Goal: Information Seeking & Learning: Learn about a topic

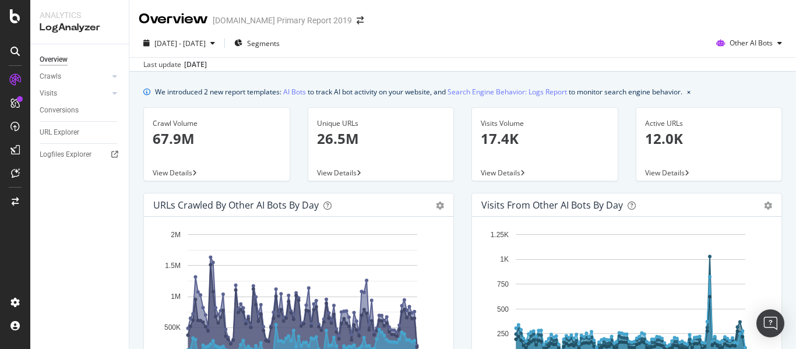
scroll to position [331, 0]
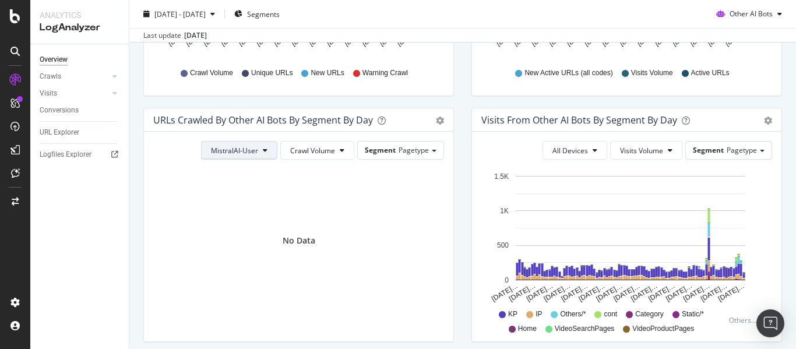
click at [240, 153] on span "MistralAI-User" at bounding box center [234, 151] width 47 height 10
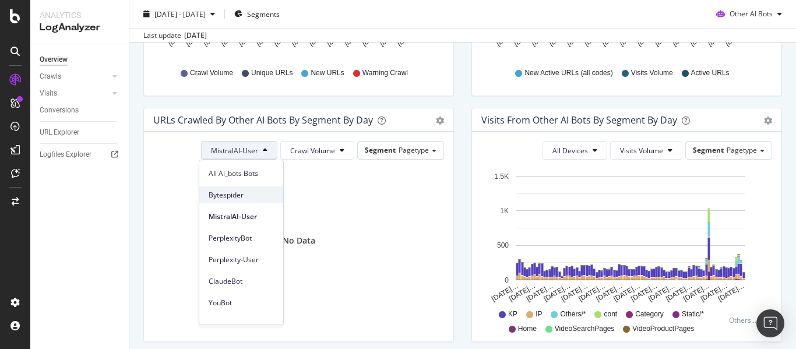
click at [253, 195] on span "Bytespider" at bounding box center [241, 195] width 65 height 10
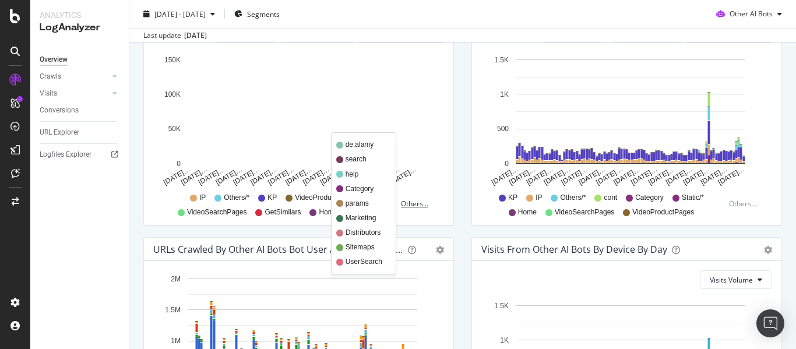
scroll to position [389, 0]
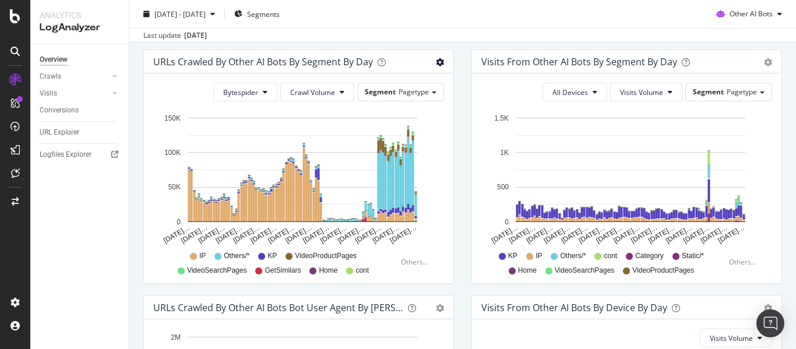
click at [436, 65] on icon "gear" at bounding box center [440, 62] width 8 height 8
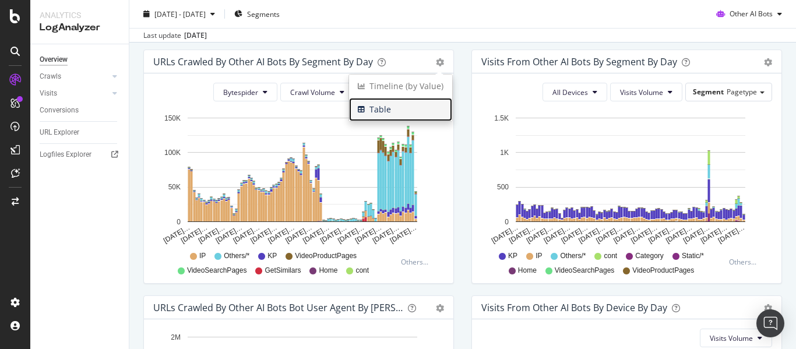
click at [376, 110] on span "Table" at bounding box center [400, 109] width 103 height 17
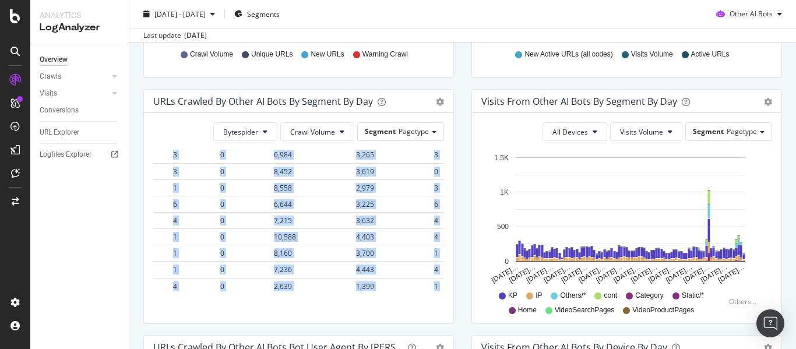
scroll to position [2329, 692]
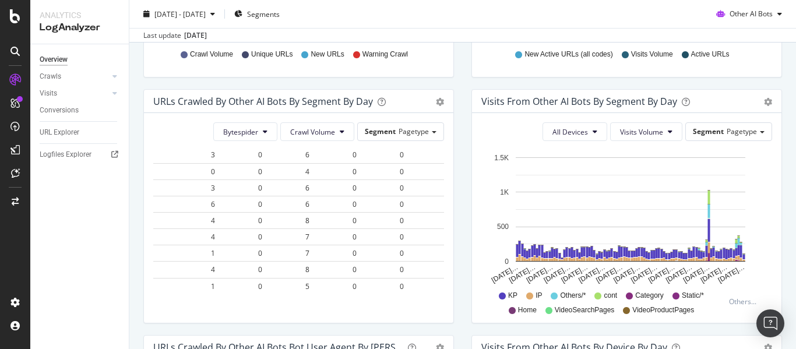
drag, startPoint x: 152, startPoint y: 170, endPoint x: 442, endPoint y: 277, distance: 308.8
click at [442, 277] on div "Bytespider Crawl Volume Segment Pagetype Hold CTRL while clicking to filter the…" at bounding box center [298, 218] width 309 height 210
click at [253, 132] on span "Bytespider" at bounding box center [240, 132] width 35 height 10
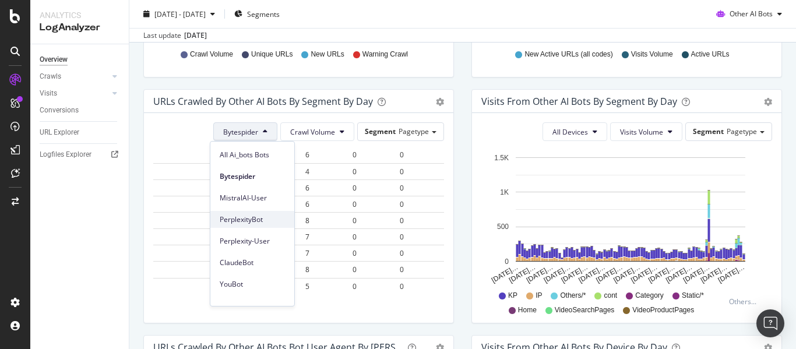
click at [257, 222] on span "PerplexityBot" at bounding box center [252, 219] width 65 height 10
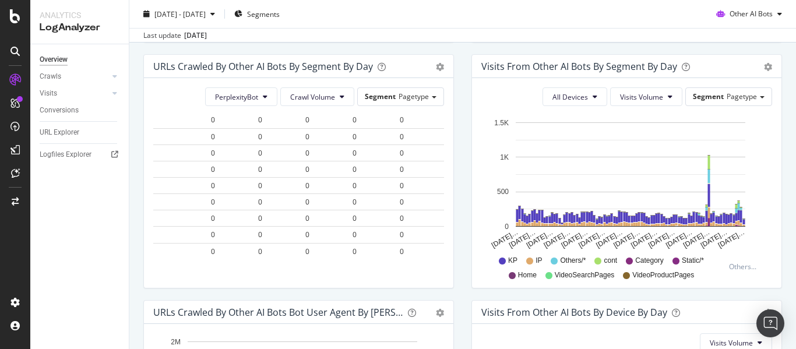
drag, startPoint x: 157, startPoint y: 168, endPoint x: 435, endPoint y: 282, distance: 301.0
click at [435, 282] on div "PerplexityBot Crawl Volume Segment Pagetype Hold CTRL while clicking to filter …" at bounding box center [298, 183] width 309 height 210
copy thead
click at [420, 35] on div "Last update [DATE]" at bounding box center [462, 35] width 666 height 14
click at [248, 100] on span "PerplexityBot" at bounding box center [236, 97] width 43 height 10
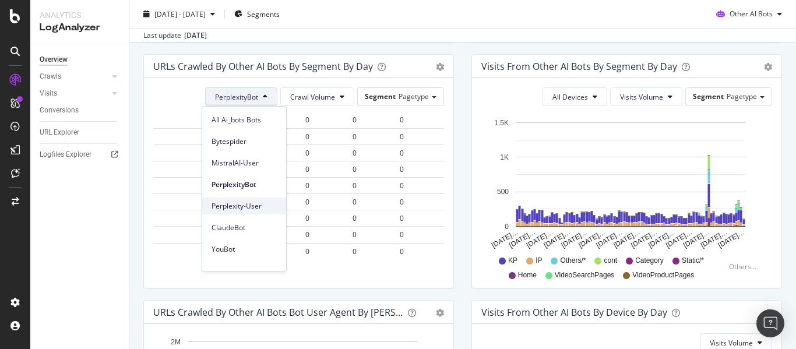
click at [242, 207] on span "Perplexity-User" at bounding box center [243, 206] width 65 height 10
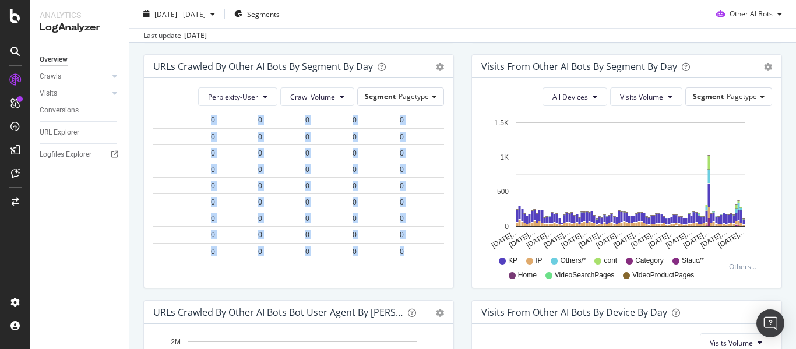
drag, startPoint x: 162, startPoint y: 146, endPoint x: 430, endPoint y: 241, distance: 284.3
click at [430, 241] on div "Perplexity-User Crawl Volume Segment Pagetype Hold CTRL while clicking to filte…" at bounding box center [298, 183] width 309 height 210
copy table "Date pagetype = Category pagetype = Distributors pagetype = GetSimilars pagetyp…"
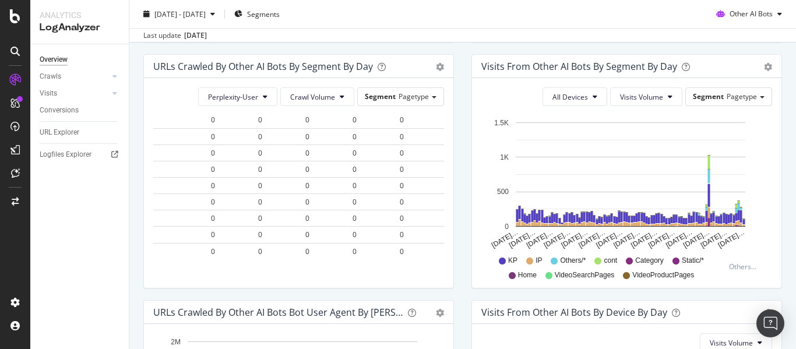
click at [442, 36] on div "Last update [DATE]" at bounding box center [462, 35] width 666 height 14
click at [233, 100] on span "Perplexity-User" at bounding box center [233, 97] width 50 height 10
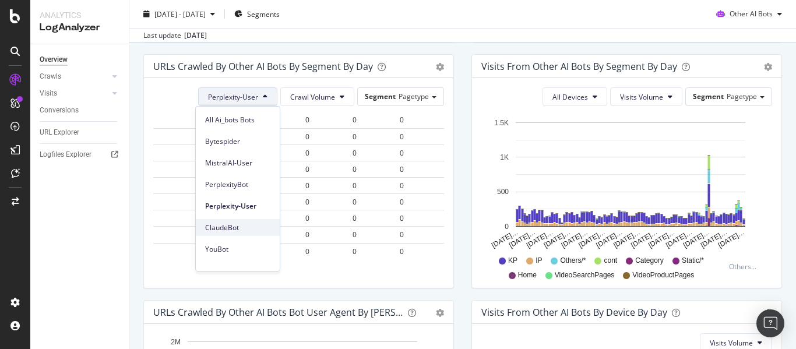
click at [231, 223] on span "ClaudeBot" at bounding box center [237, 228] width 65 height 10
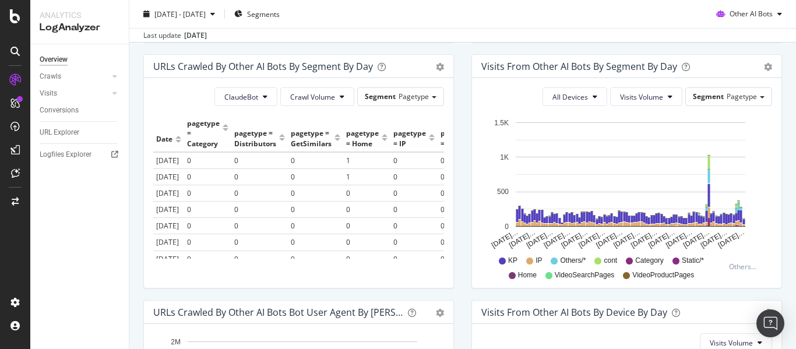
click at [567, 16] on div "[DATE] - [DATE] Segments Other AI Bots" at bounding box center [462, 16] width 666 height 23
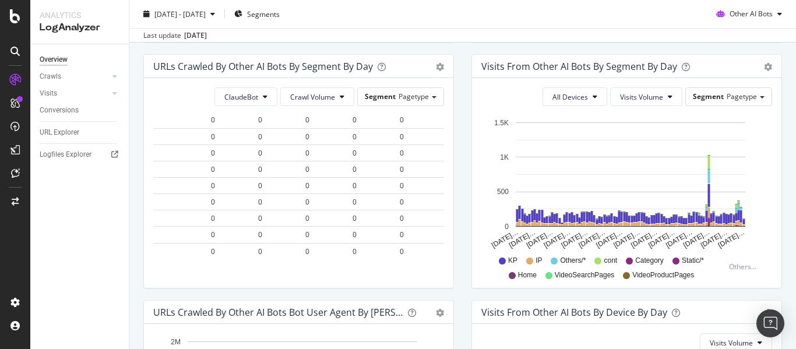
drag, startPoint x: 157, startPoint y: 139, endPoint x: 438, endPoint y: 234, distance: 296.4
click at [438, 234] on div "Date pagetype = Category pagetype = Distributors pagetype = GetSimilars pagetyp…" at bounding box center [298, 186] width 291 height 143
copy thead
click at [247, 98] on span "ClaudeBot" at bounding box center [241, 97] width 34 height 10
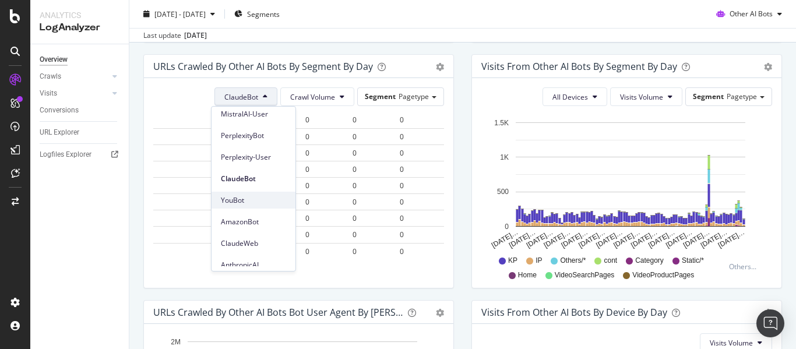
scroll to position [121, 0]
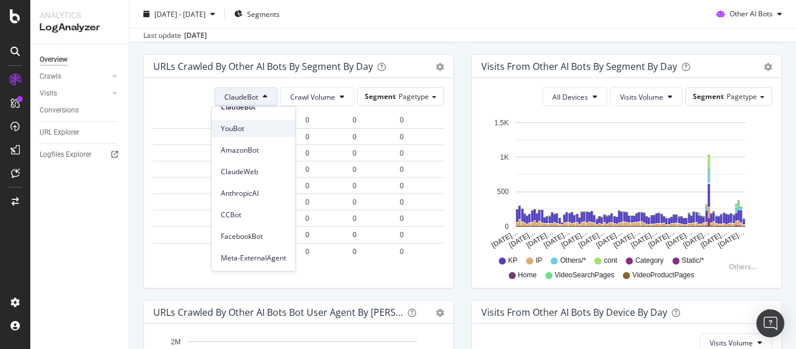
click at [245, 129] on span "YouBot" at bounding box center [253, 129] width 65 height 10
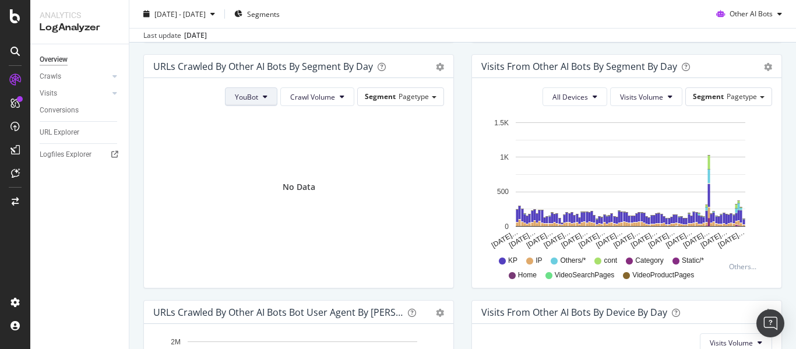
click at [249, 97] on span "YouBot" at bounding box center [246, 97] width 23 height 10
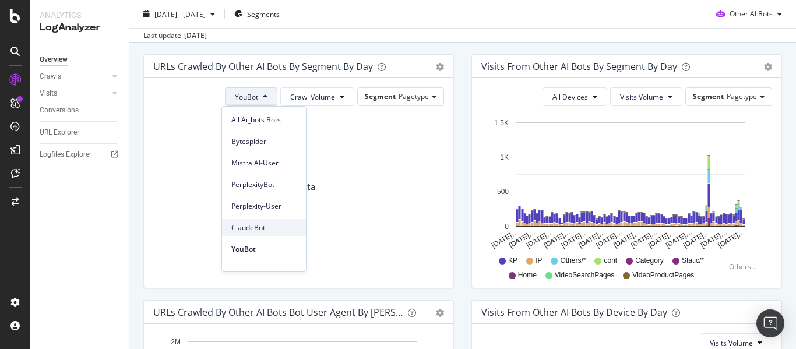
scroll to position [58, 0]
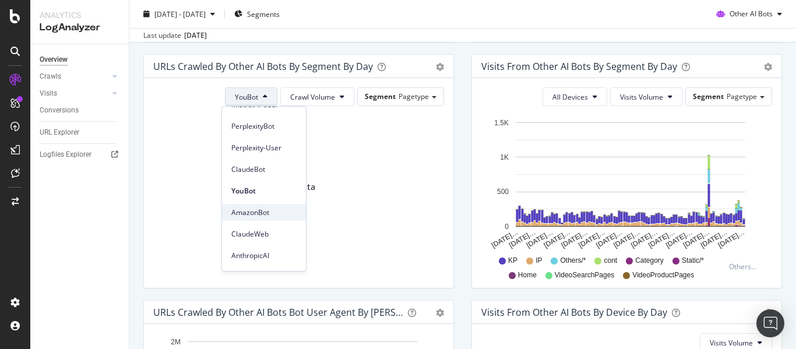
click at [259, 207] on span "AmazonBot" at bounding box center [263, 212] width 65 height 10
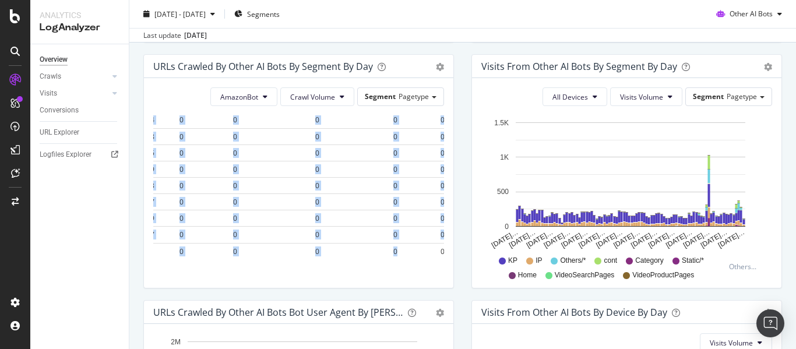
scroll to position [2329, 692]
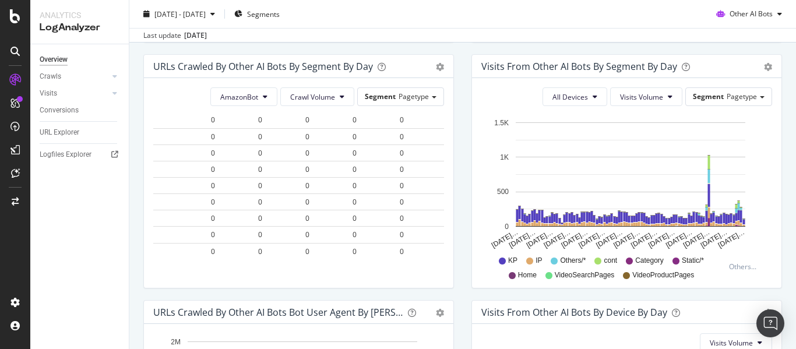
drag, startPoint x: 157, startPoint y: 138, endPoint x: 447, endPoint y: 238, distance: 307.0
click at [447, 238] on div "AmazonBot Crawl Volume Segment Pagetype Hold CTRL while clicking to filter the …" at bounding box center [298, 183] width 309 height 210
copy thead
click at [505, 25] on div "[DATE] - [DATE] Segments Other AI Bots" at bounding box center [462, 16] width 666 height 23
click at [237, 101] on span "AmazonBot" at bounding box center [239, 97] width 38 height 10
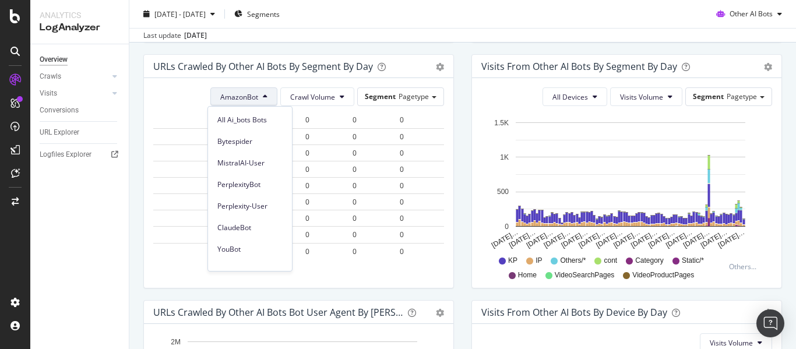
scroll to position [121, 0]
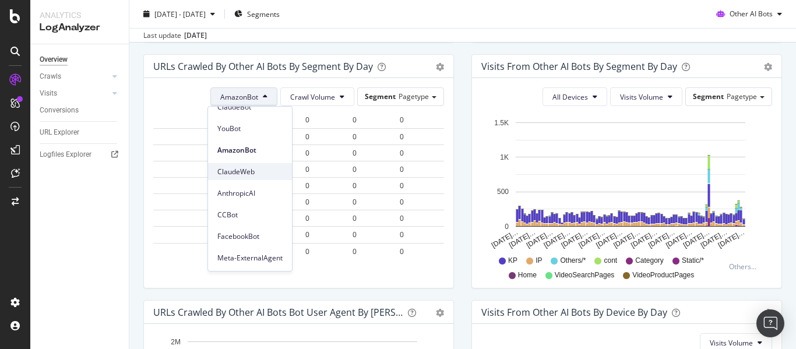
click at [259, 177] on span "ClaudeWeb" at bounding box center [249, 172] width 65 height 10
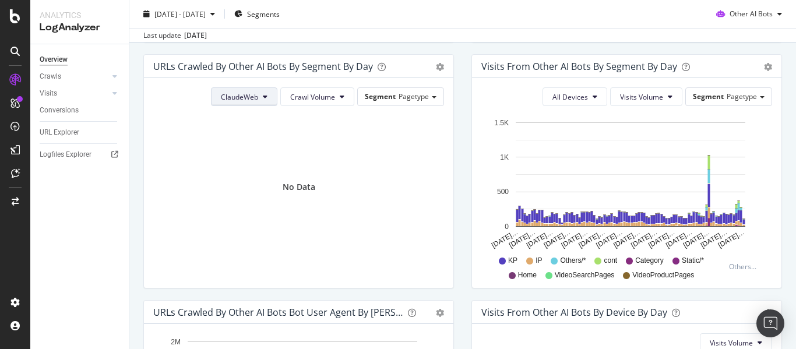
click at [270, 97] on button "ClaudeWeb" at bounding box center [244, 96] width 66 height 19
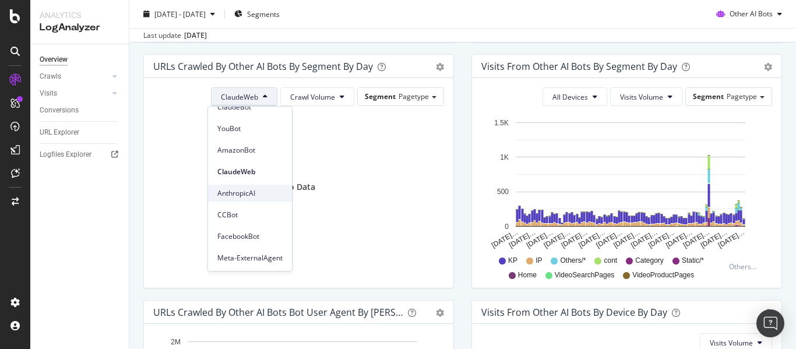
click at [253, 193] on span "AnthropicAI" at bounding box center [249, 193] width 65 height 10
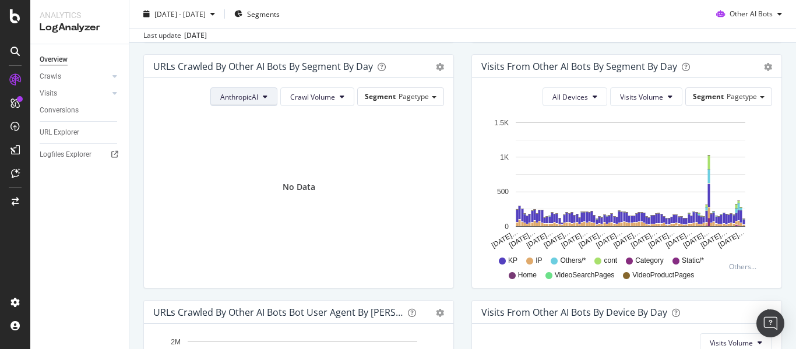
click at [245, 98] on span "AnthropicAI" at bounding box center [239, 97] width 38 height 10
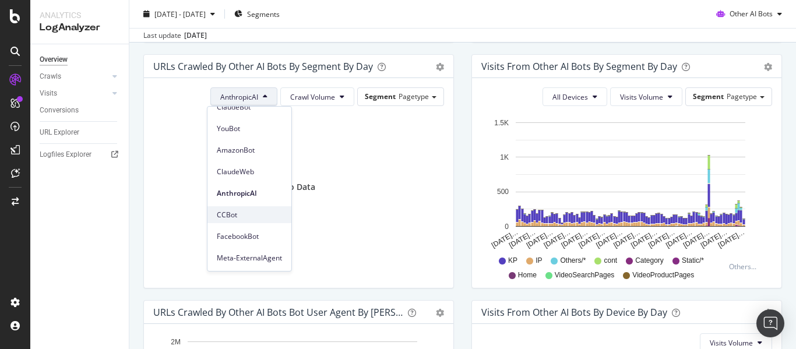
click at [243, 220] on span "CCBot" at bounding box center [249, 215] width 65 height 10
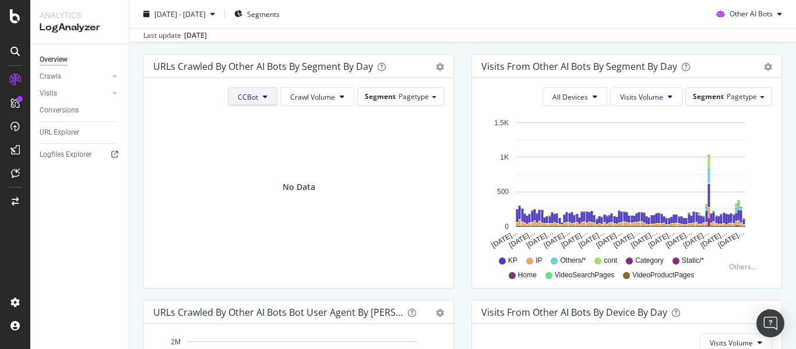
click at [262, 91] on button "CCBot" at bounding box center [253, 96] width 50 height 19
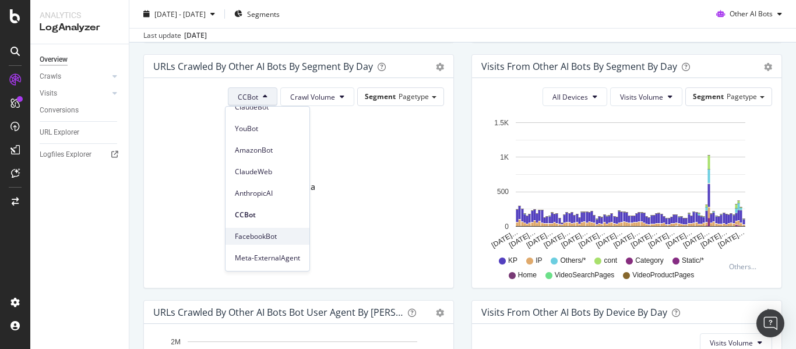
click at [281, 239] on span "FacebookBot" at bounding box center [267, 236] width 65 height 10
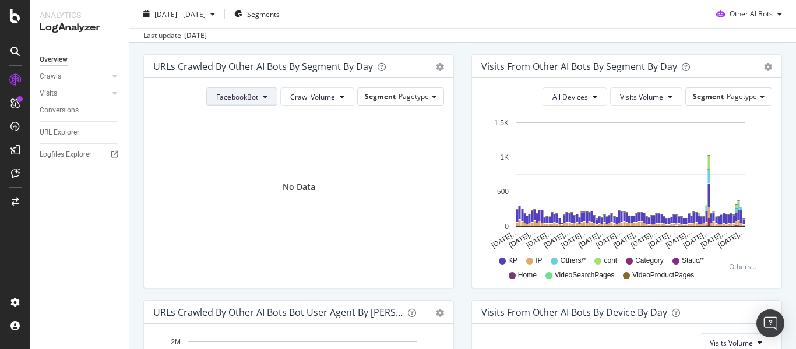
click at [239, 91] on button "FacebookBot" at bounding box center [241, 96] width 71 height 19
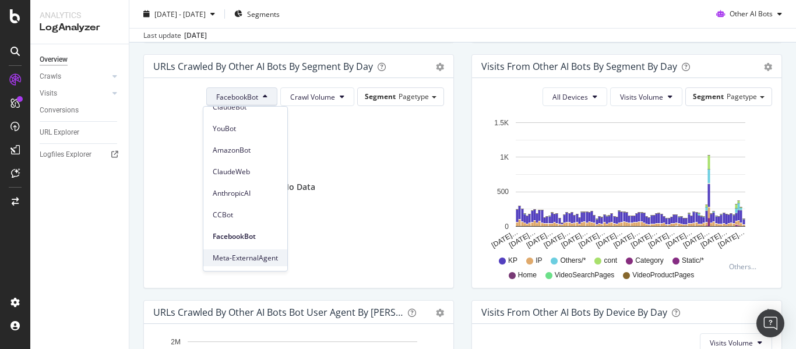
click at [244, 259] on span "Meta-ExternalAgent" at bounding box center [245, 258] width 65 height 10
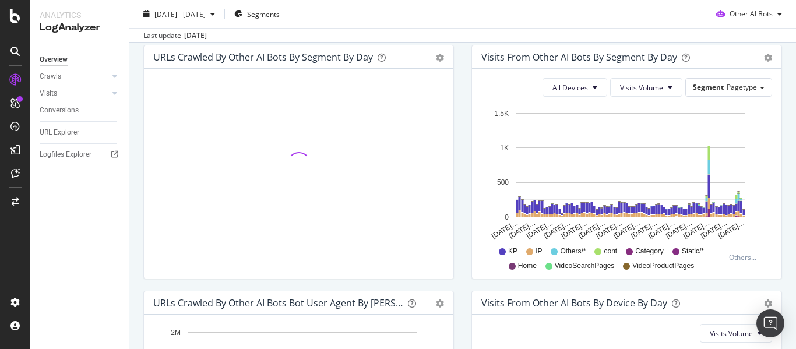
scroll to position [389, 0]
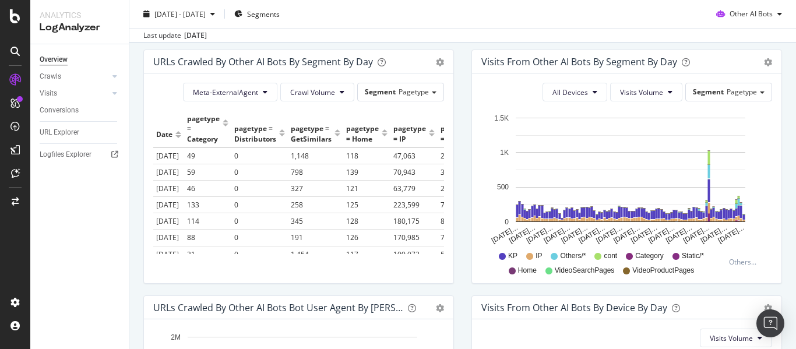
click at [541, 20] on div "[DATE] - [DATE] Segments Other AI Bots" at bounding box center [462, 16] width 666 height 23
click at [520, 16] on div "[DATE] - [DATE] Segments Other AI Bots" at bounding box center [462, 16] width 666 height 23
click at [520, 5] on div "[DATE] - [DATE] Segments Other AI Bots" at bounding box center [462, 16] width 666 height 23
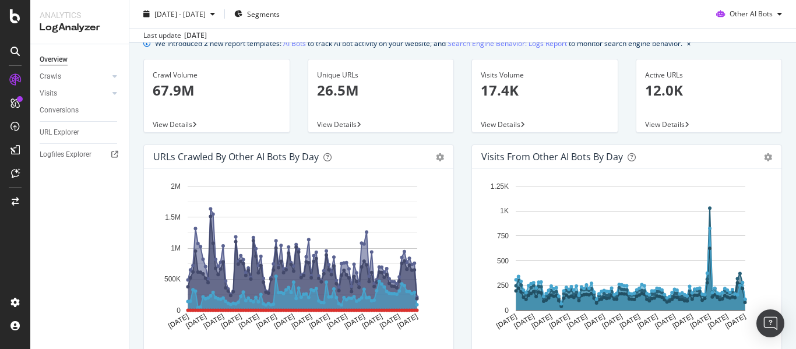
scroll to position [0, 0]
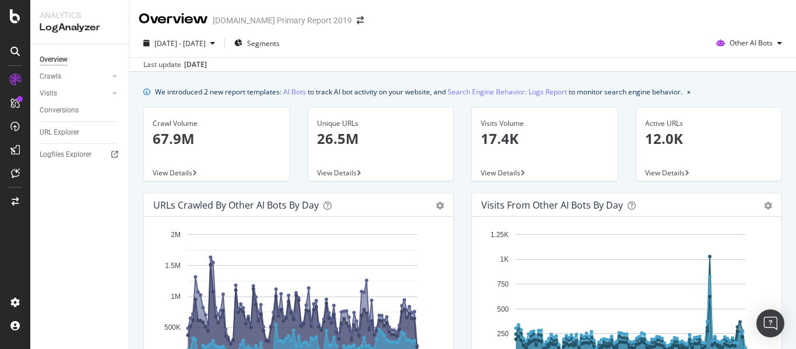
click at [628, 31] on div "[DATE] - [DATE] Segments Other AI Bots Last update [DATE]" at bounding box center [462, 50] width 666 height 43
